Goal: Task Accomplishment & Management: Complete application form

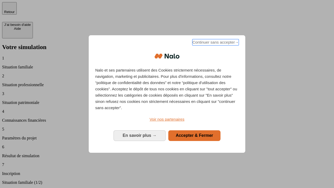
click at [215, 43] on span "Continuer sans accepter →" at bounding box center [216, 42] width 47 height 6
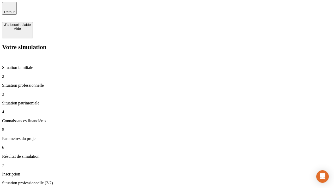
type input "70 000"
type input "1 000"
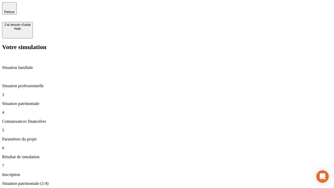
type input "800"
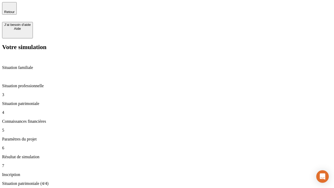
type input "6"
type input "400"
type input "3"
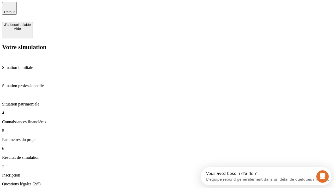
scroll to position [1, 0]
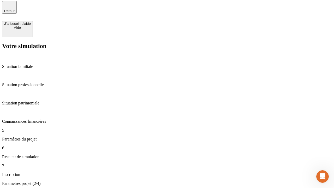
type input "35"
type input "500"
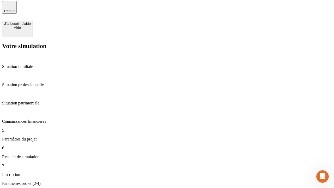
type input "640"
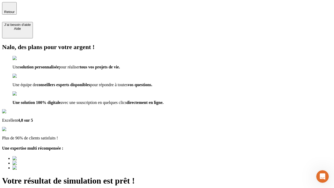
type input "[EMAIL_ADDRESS][DOMAIN_NAME]"
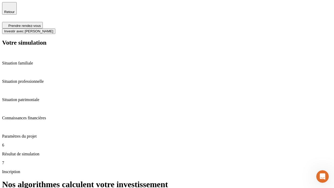
scroll to position [2, 0]
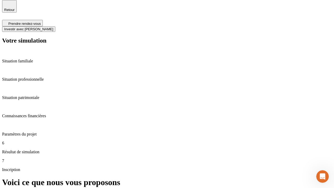
click at [53, 27] on span "Investir avec [PERSON_NAME]" at bounding box center [28, 29] width 49 height 4
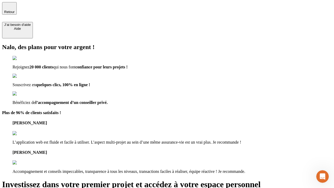
type input "[EMAIL_ADDRESS][DOMAIN_NAME]"
